Goal: Task Accomplishment & Management: Use online tool/utility

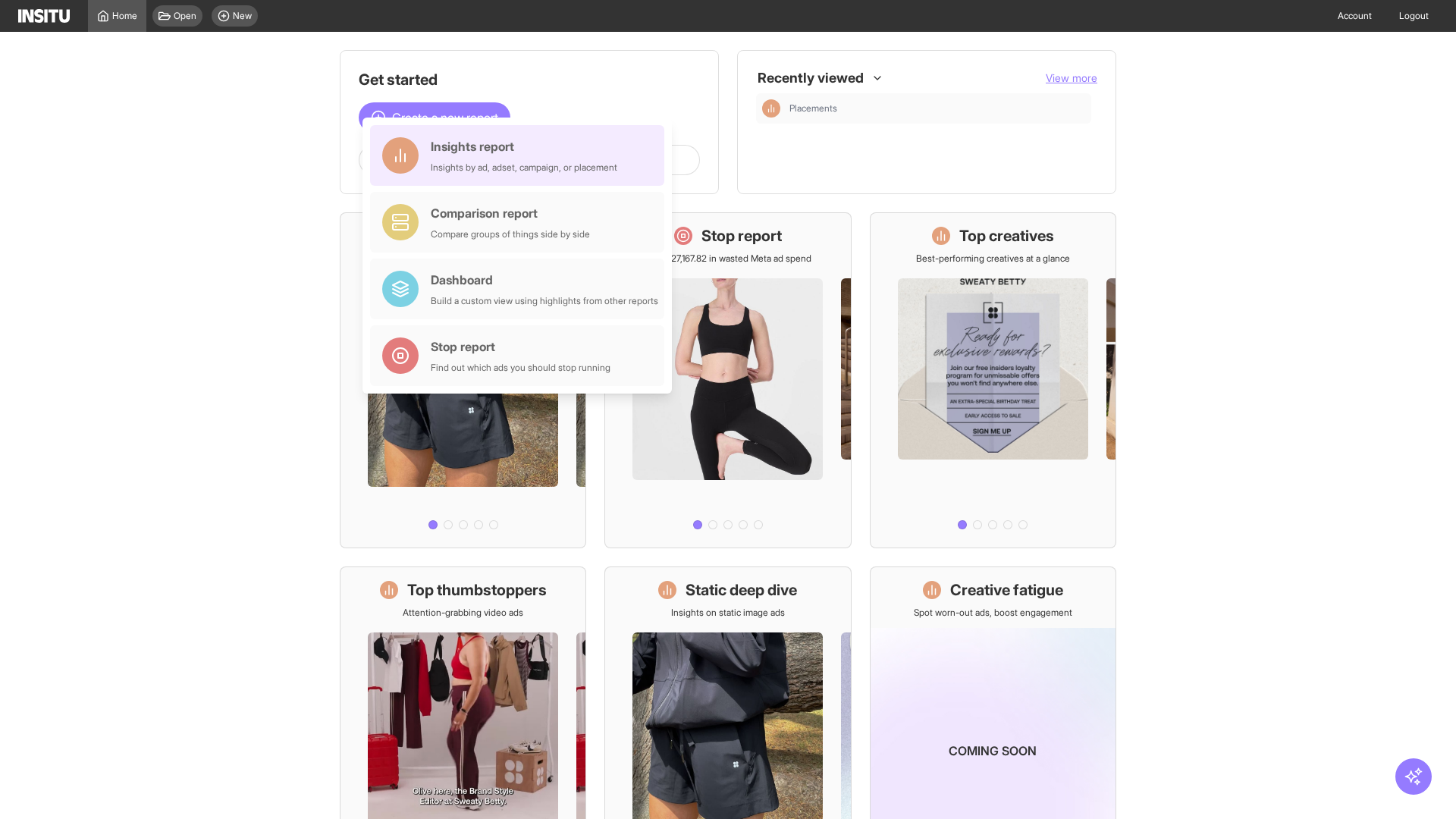
click at [521, 155] on div "Insights report Insights by ad, adset, campaign, or placement" at bounding box center [524, 155] width 187 height 36
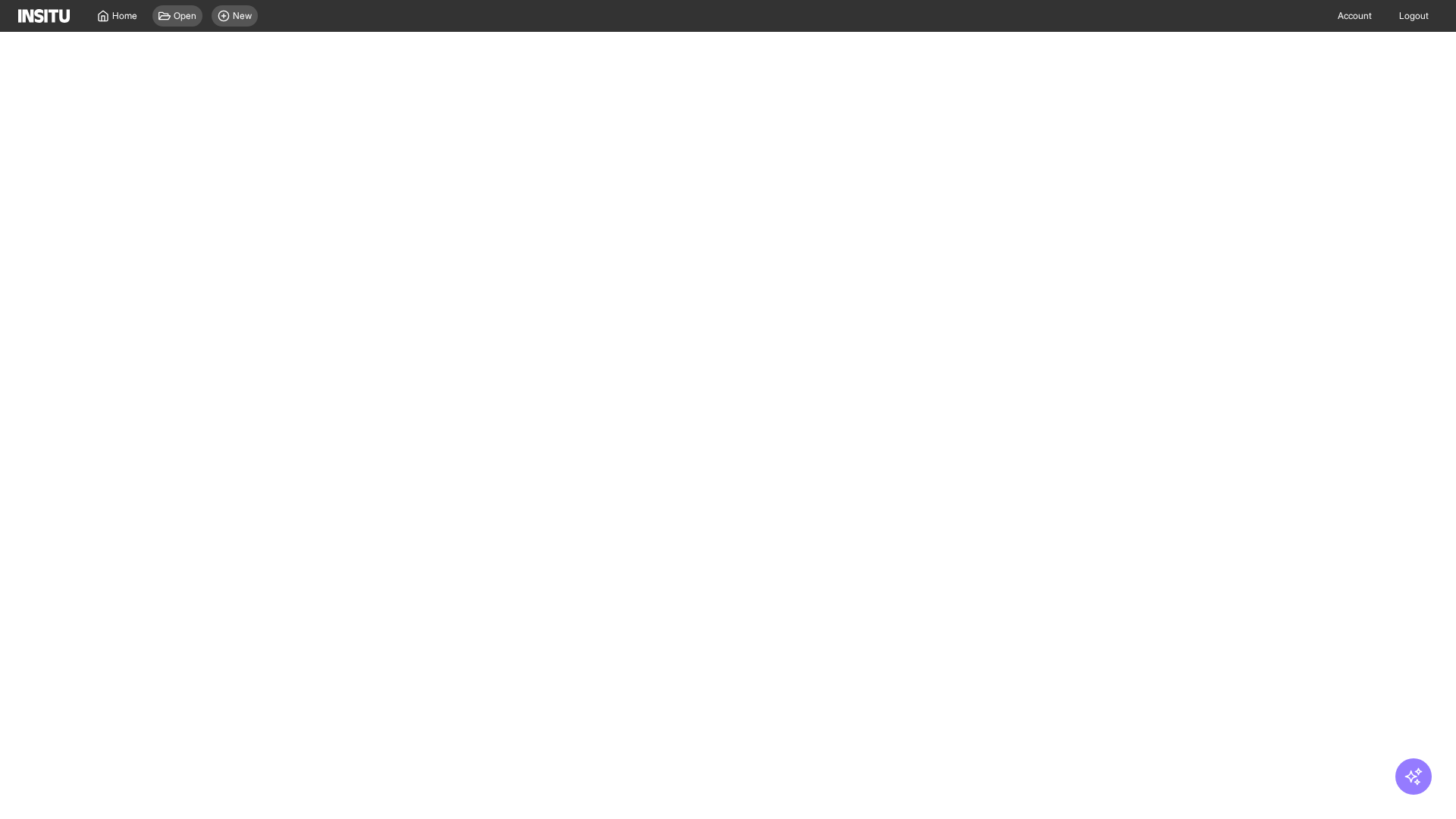
select select "**"
